Goal: Information Seeking & Learning: Learn about a topic

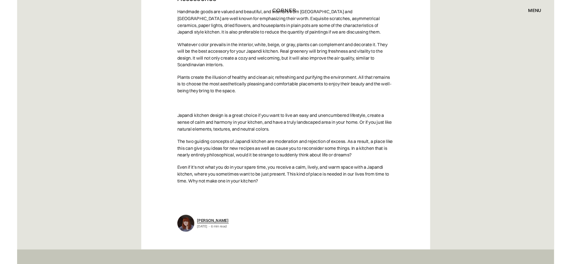
scroll to position [2908, 0]
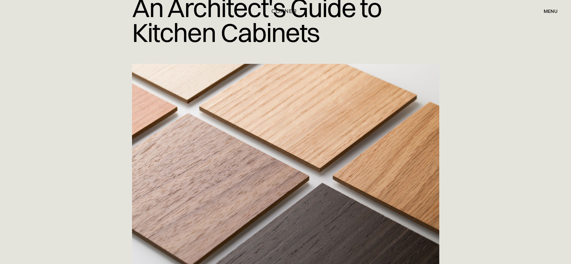
scroll to position [30, 0]
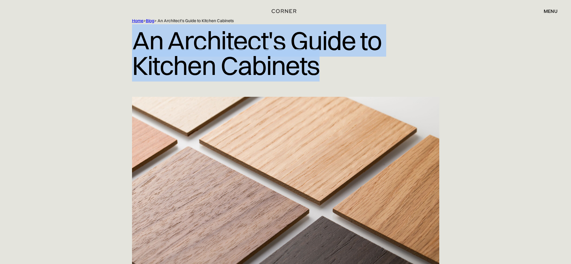
drag, startPoint x: 316, startPoint y: 62, endPoint x: 131, endPoint y: 34, distance: 187.0
click at [131, 34] on div "Home > Blog > An Architect's Guide to Kitchen Cabinets An Architect's Guide to …" at bounding box center [286, 57] width 384 height 79
copy h1 "An Architect's Guide to Kitchen Cabinets"
click at [246, 173] on img at bounding box center [285, 205] width 307 height 216
click at [242, 137] on img at bounding box center [285, 205] width 307 height 216
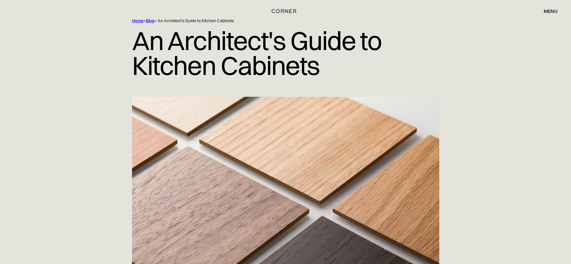
click at [106, 115] on div at bounding box center [286, 205] width 384 height 216
click at [231, 113] on img at bounding box center [285, 205] width 307 height 216
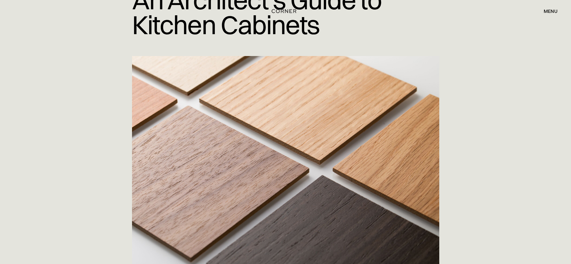
scroll to position [120, 0]
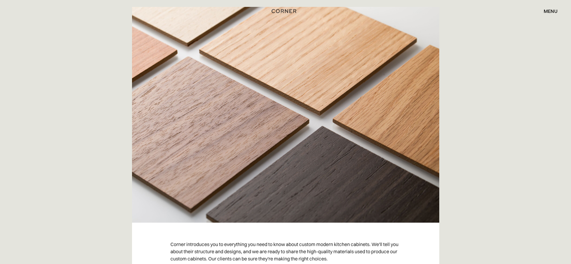
drag, startPoint x: 283, startPoint y: 125, endPoint x: 278, endPoint y: 129, distance: 6.0
click at [283, 126] on img at bounding box center [285, 115] width 307 height 216
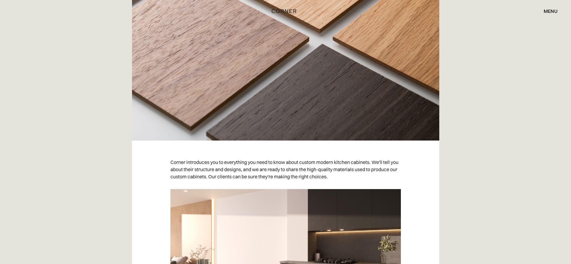
scroll to position [210, 0]
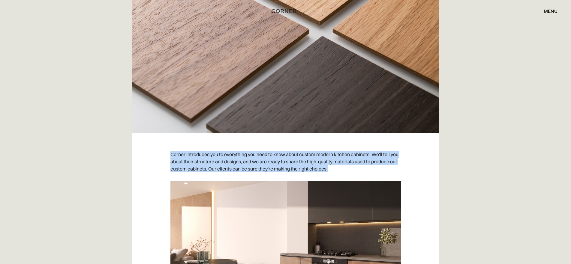
drag, startPoint x: 169, startPoint y: 154, endPoint x: 348, endPoint y: 172, distance: 180.0
copy p "Corner introduces you to everything you need to know about custom modern kitche…"
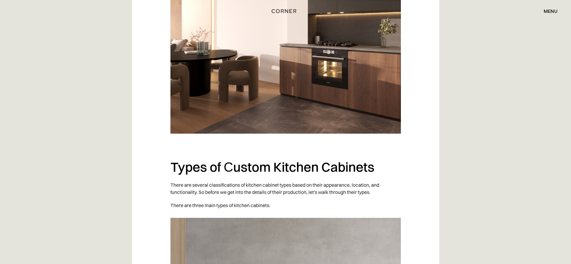
scroll to position [420, 0]
click at [246, 170] on h2 "Types of Сustom Kitchen Cabinets" at bounding box center [285, 167] width 230 height 16
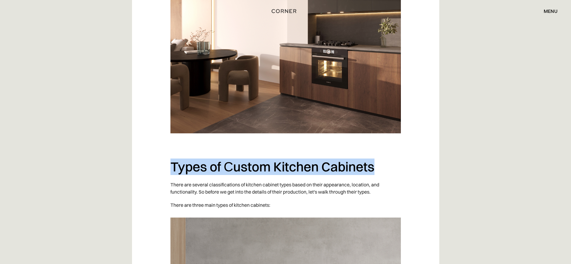
drag, startPoint x: 168, startPoint y: 168, endPoint x: 401, endPoint y: 168, distance: 233.3
copy h2 "Types of Сustom Kitchen Cabinets"
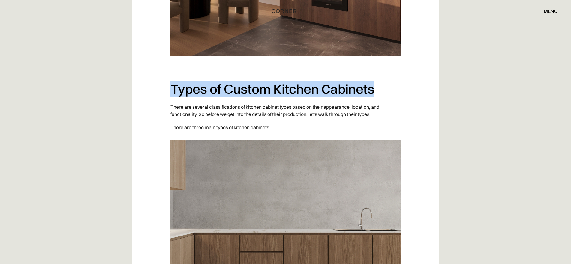
scroll to position [510, 0]
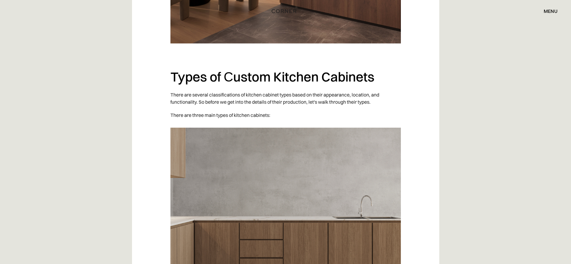
click at [282, 117] on p "There are three main types of kitchen cabinets:" at bounding box center [285, 115] width 230 height 13
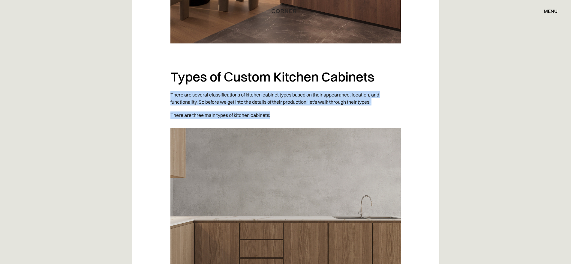
drag, startPoint x: 171, startPoint y: 93, endPoint x: 292, endPoint y: 120, distance: 124.5
copy div "There are several classifications of kitchen cabinet types based on their appea…"
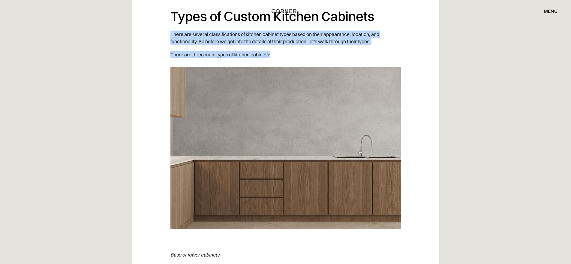
scroll to position [570, 0]
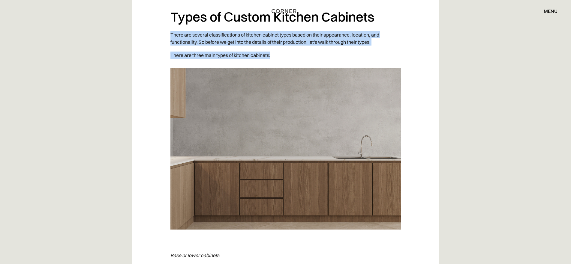
click at [268, 134] on img at bounding box center [285, 149] width 230 height 162
click at [261, 119] on img at bounding box center [285, 149] width 230 height 162
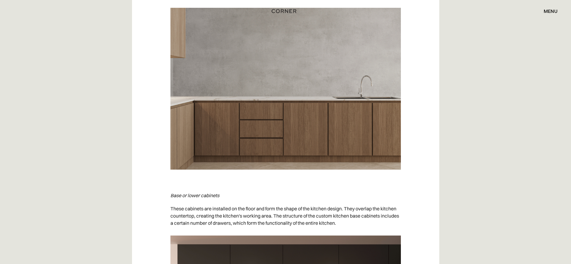
scroll to position [600, 0]
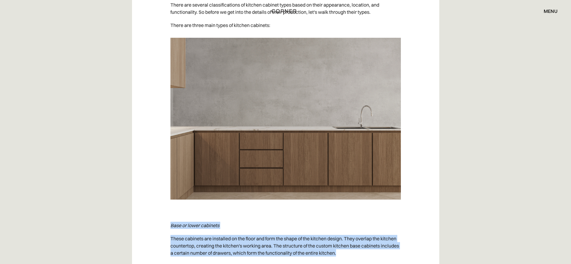
drag, startPoint x: 170, startPoint y: 226, endPoint x: 350, endPoint y: 252, distance: 182.1
copy div "Base or lower cabinets These cabinets are installed on the floor and form the s…"
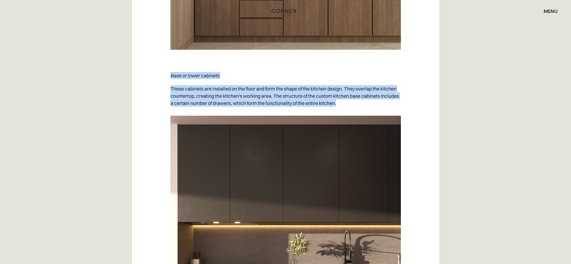
scroll to position [810, 0]
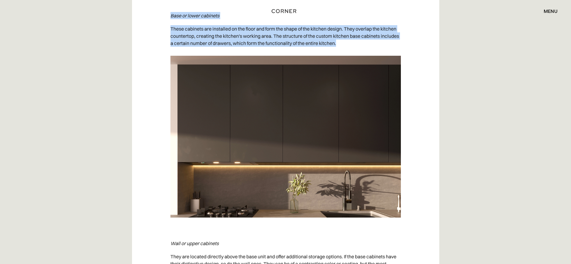
click at [263, 166] on img at bounding box center [285, 137] width 230 height 162
click at [339, 46] on p "These cabinets are installed on the floor and form the shape of the kitchen des…" at bounding box center [285, 36] width 230 height 28
click at [300, 99] on img at bounding box center [285, 137] width 230 height 162
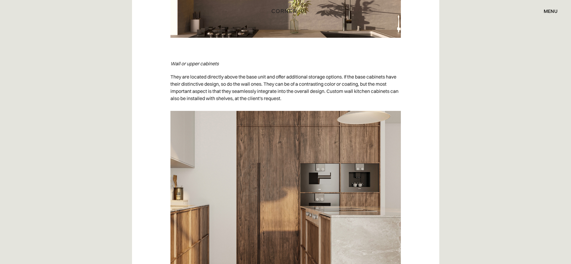
click at [261, 191] on img at bounding box center [285, 192] width 230 height 162
